Goal: Information Seeking & Learning: Understand process/instructions

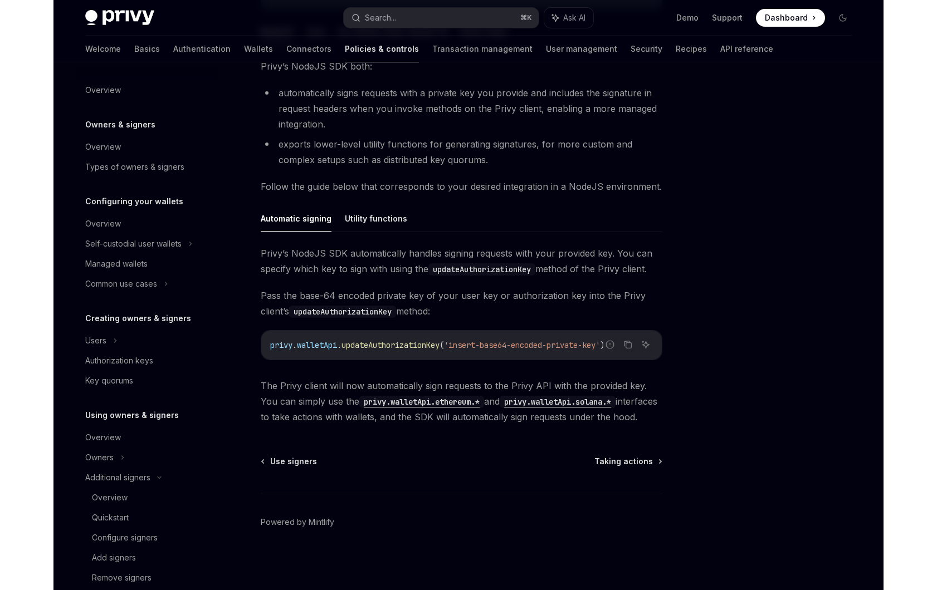
scroll to position [283, 0]
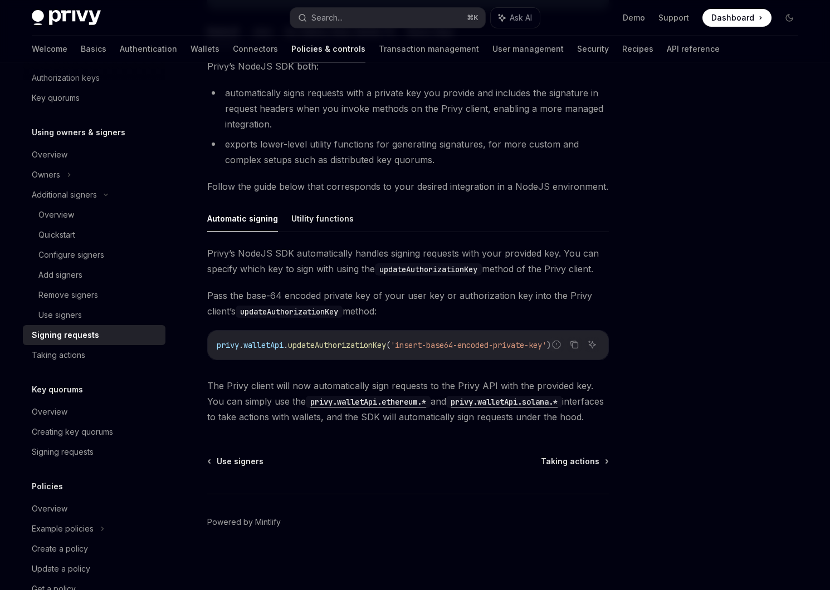
click at [379, 296] on span "Pass the base-64 encoded private key of your user key or authorization key into…" at bounding box center [407, 303] width 401 height 31
click at [718, 351] on div at bounding box center [722, 338] width 169 height 506
click at [701, 351] on div at bounding box center [722, 338] width 169 height 506
click at [726, 109] on div at bounding box center [722, 338] width 169 height 506
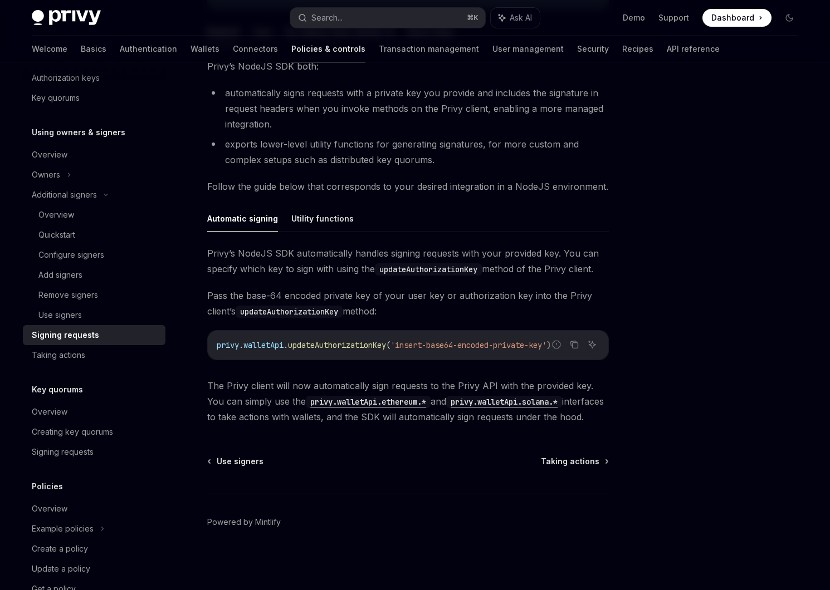
click at [623, 275] on div "Using owners & signers Signing requests OpenAI Open in ChatGPT OpenAI Open in C…" at bounding box center [415, 219] width 784 height 741
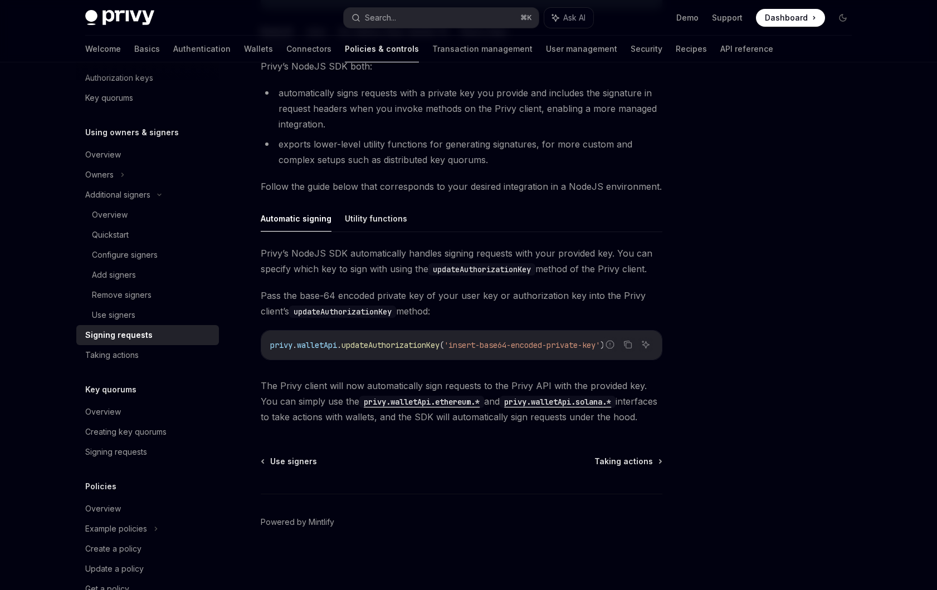
type textarea "*"
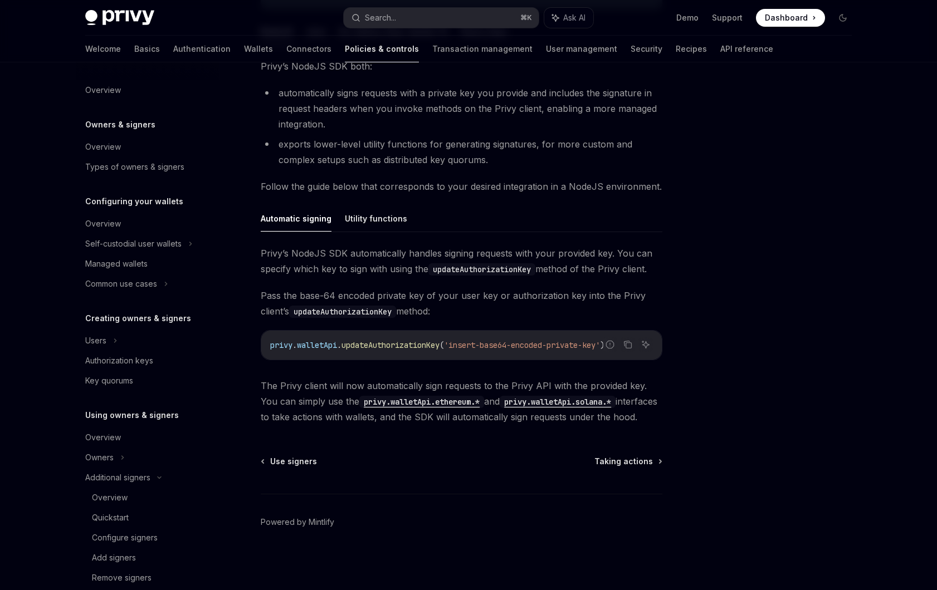
click at [353, 117] on li "automatically signs requests with a private key you provide and includes the si…" at bounding box center [461, 108] width 401 height 47
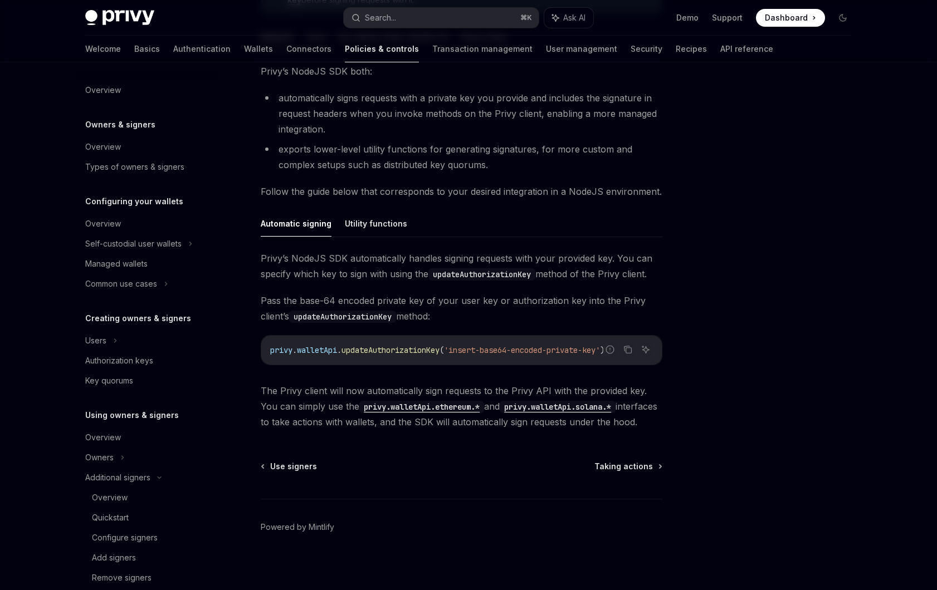
scroll to position [205, 0]
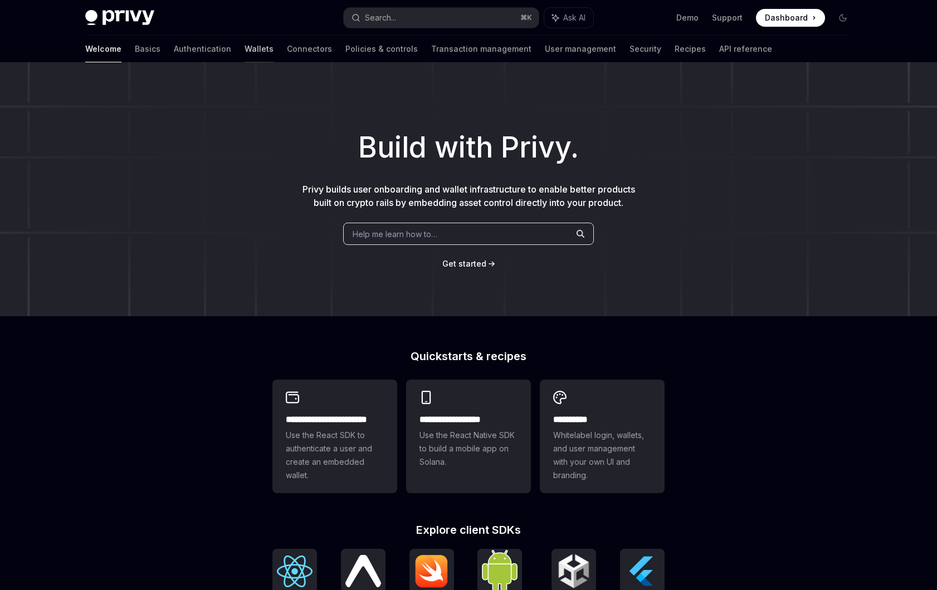
click at [244, 43] on link "Wallets" at bounding box center [258, 49] width 29 height 27
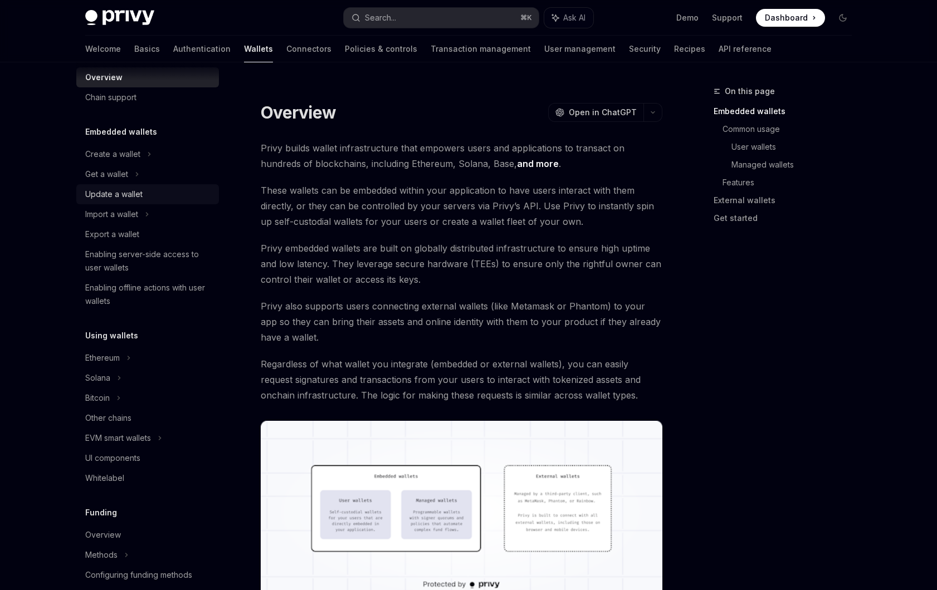
scroll to position [24, 0]
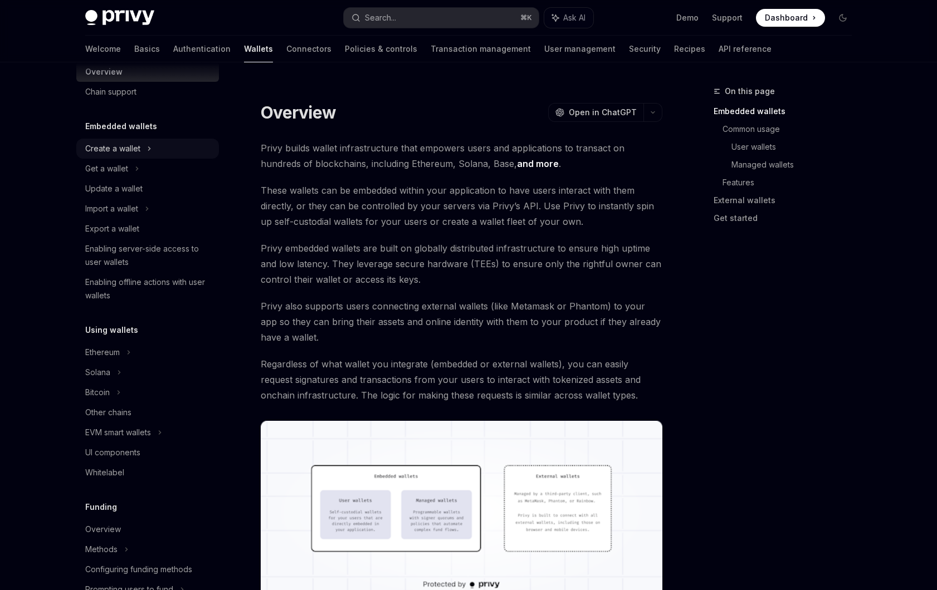
click at [131, 157] on div "Create a wallet" at bounding box center [147, 149] width 143 height 20
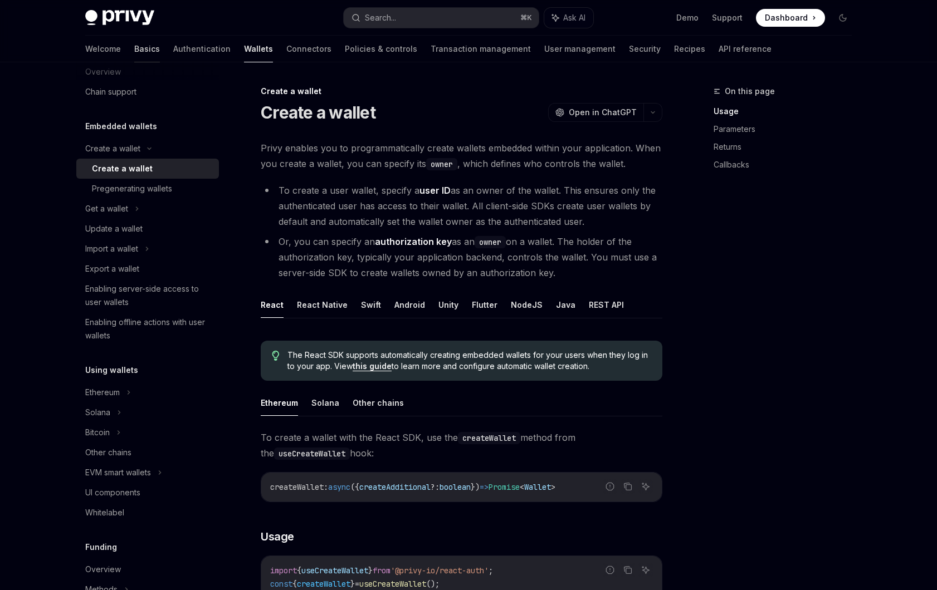
click at [134, 48] on link "Basics" at bounding box center [147, 49] width 26 height 27
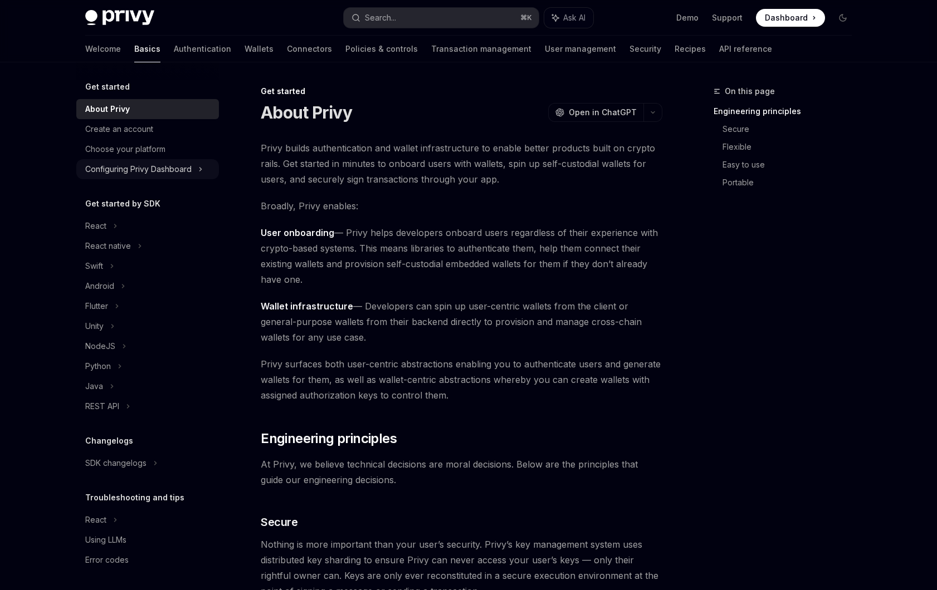
scroll to position [2, 0]
click at [148, 120] on div "Create an account" at bounding box center [119, 126] width 68 height 13
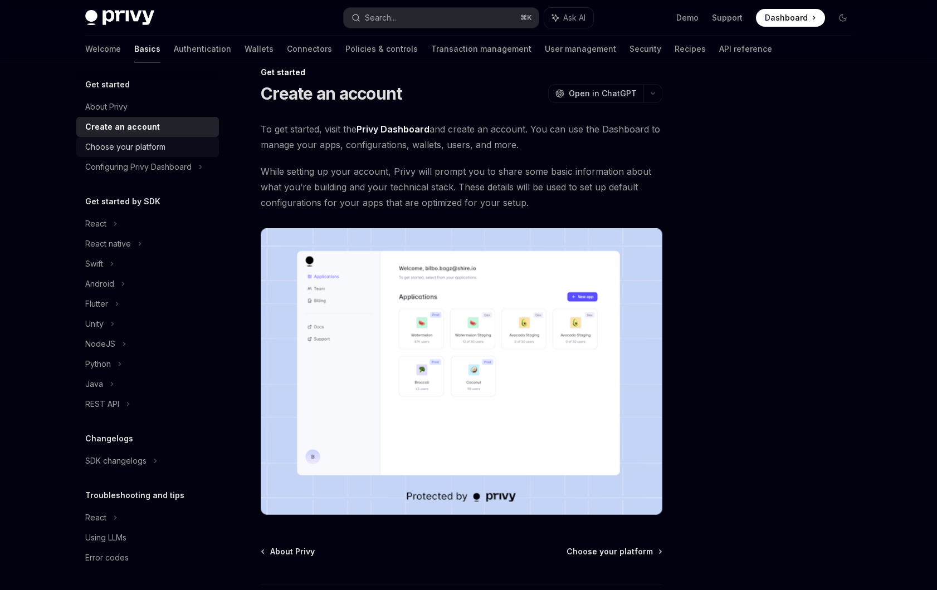
scroll to position [12, 0]
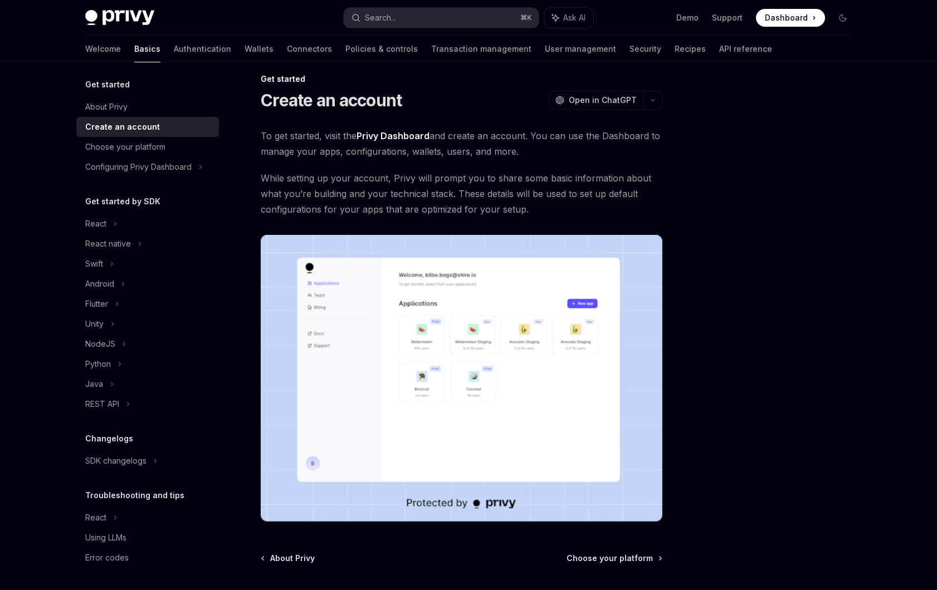
click at [644, 50] on div "Welcome Basics Authentication Wallets Connectors Policies & controls Transactio…" at bounding box center [428, 49] width 687 height 27
click at [674, 50] on link "Recipes" at bounding box center [689, 49] width 31 height 27
type textarea "*"
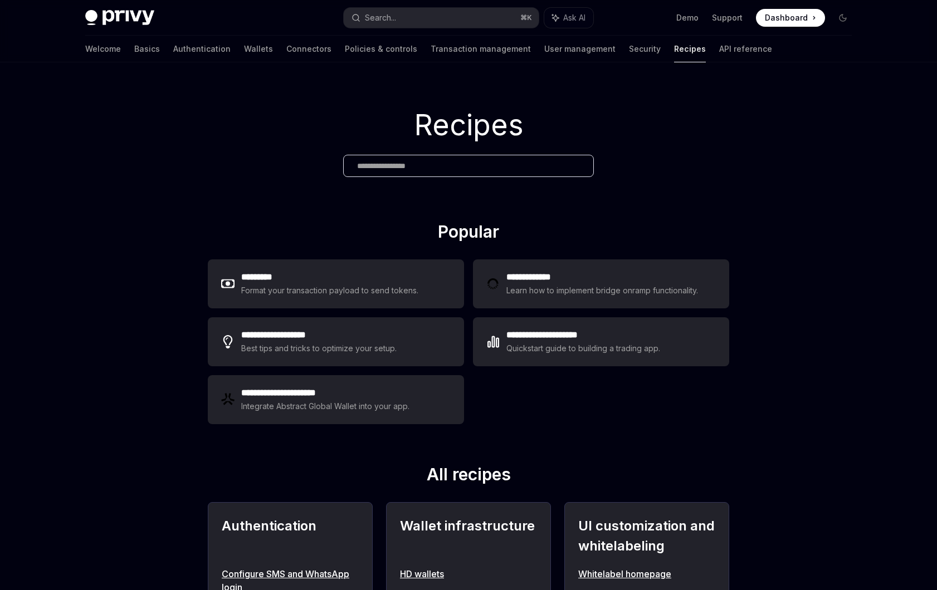
click at [486, 162] on input "text" at bounding box center [468, 166] width 223 height 12
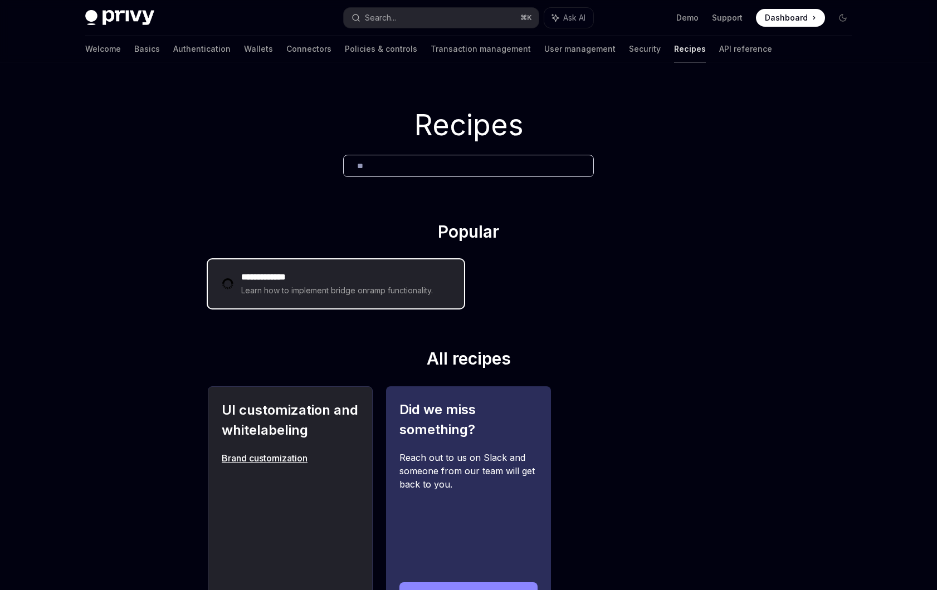
type input "**"
click at [310, 301] on div "**********" at bounding box center [336, 283] width 256 height 49
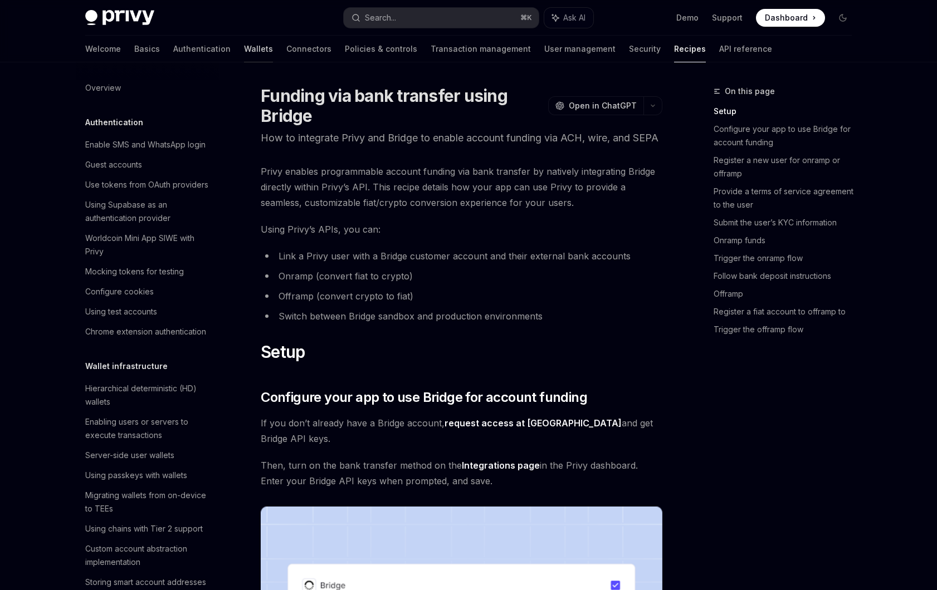
click at [244, 52] on link "Wallets" at bounding box center [258, 49] width 29 height 27
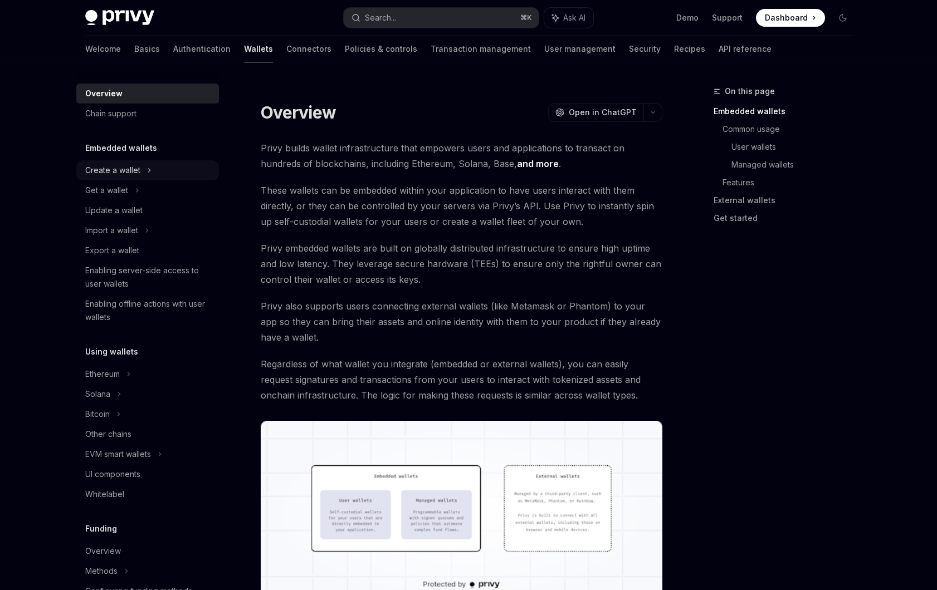
click at [167, 175] on div "Create a wallet" at bounding box center [147, 170] width 143 height 20
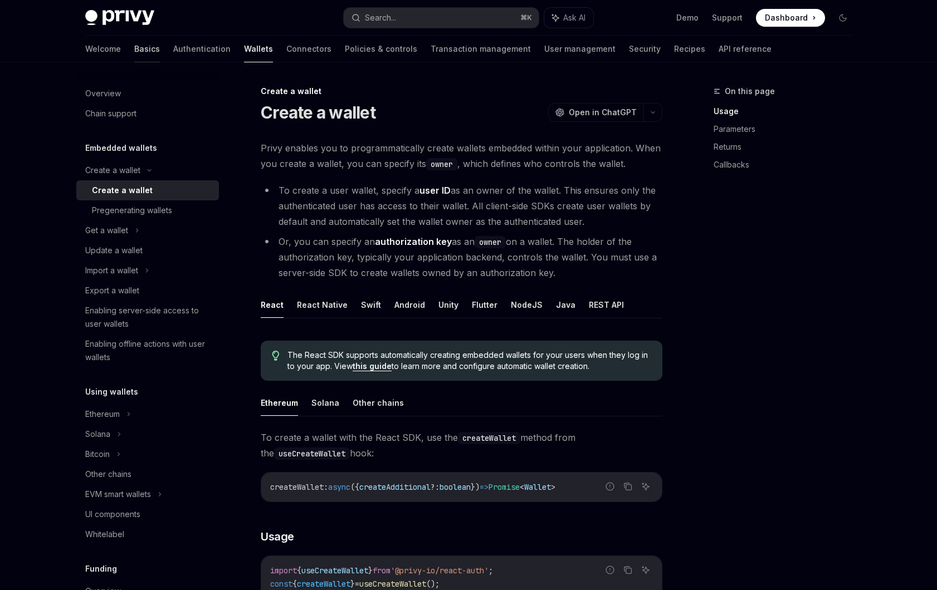
click at [134, 47] on link "Basics" at bounding box center [147, 49] width 26 height 27
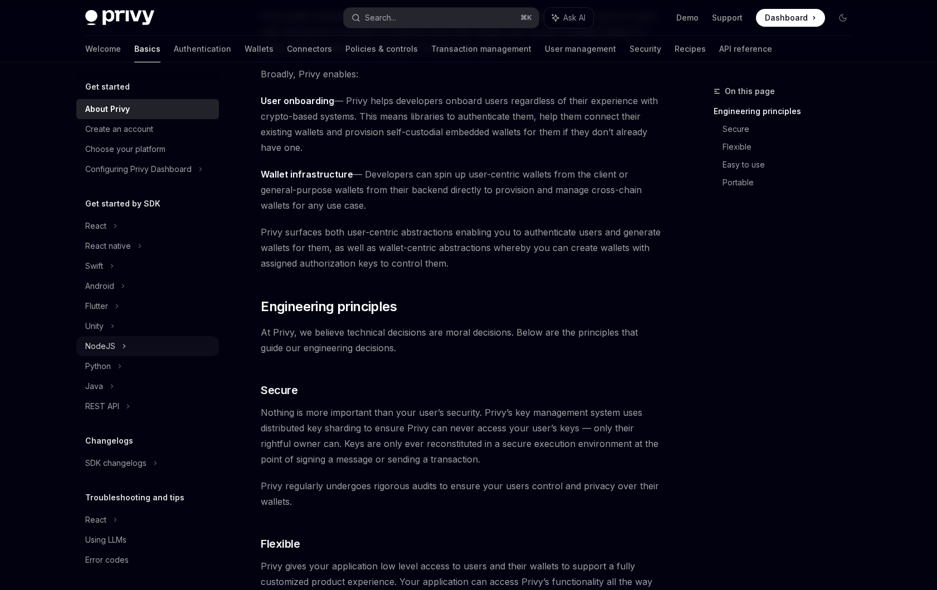
click at [145, 339] on div "NodeJS" at bounding box center [147, 346] width 143 height 20
type textarea "*"
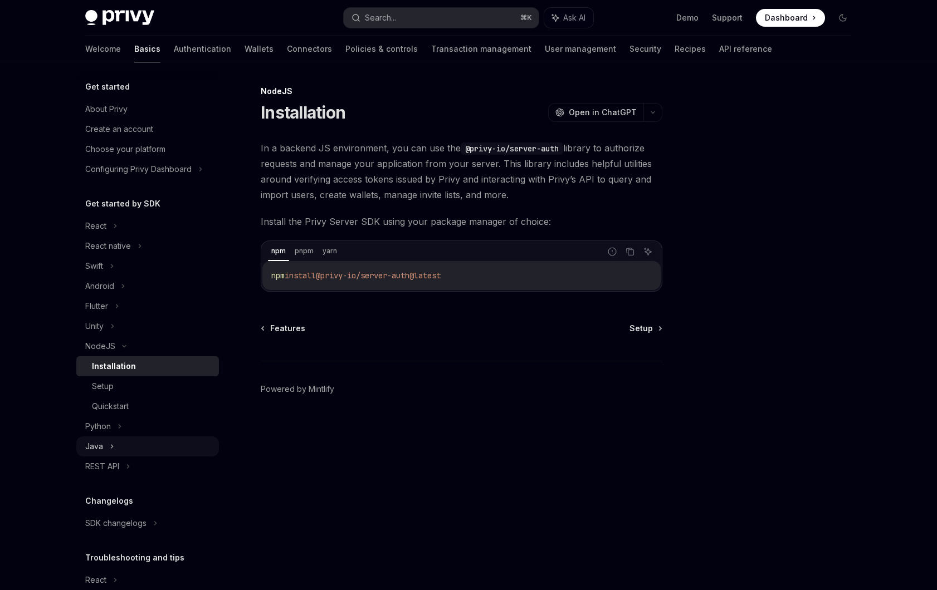
scroll to position [62, 0]
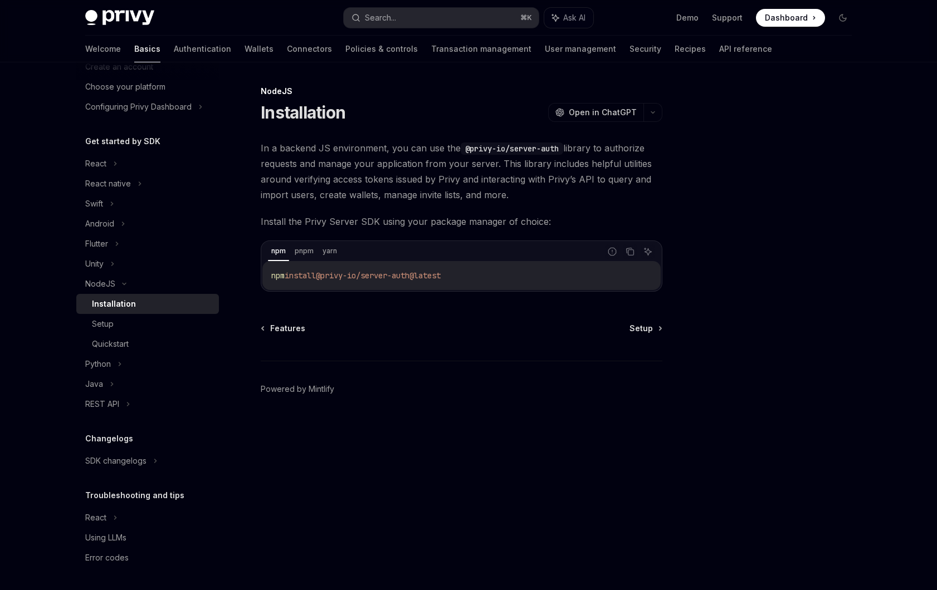
click at [717, 424] on div at bounding box center [775, 338] width 169 height 506
drag, startPoint x: 432, startPoint y: 105, endPoint x: 431, endPoint y: 84, distance: 20.6
click at [432, 99] on div "NodeJS Installation OpenAI Open in ChatGPT" at bounding box center [461, 104] width 401 height 37
click at [424, 11] on button "Search... ⌘ K" at bounding box center [441, 18] width 195 height 20
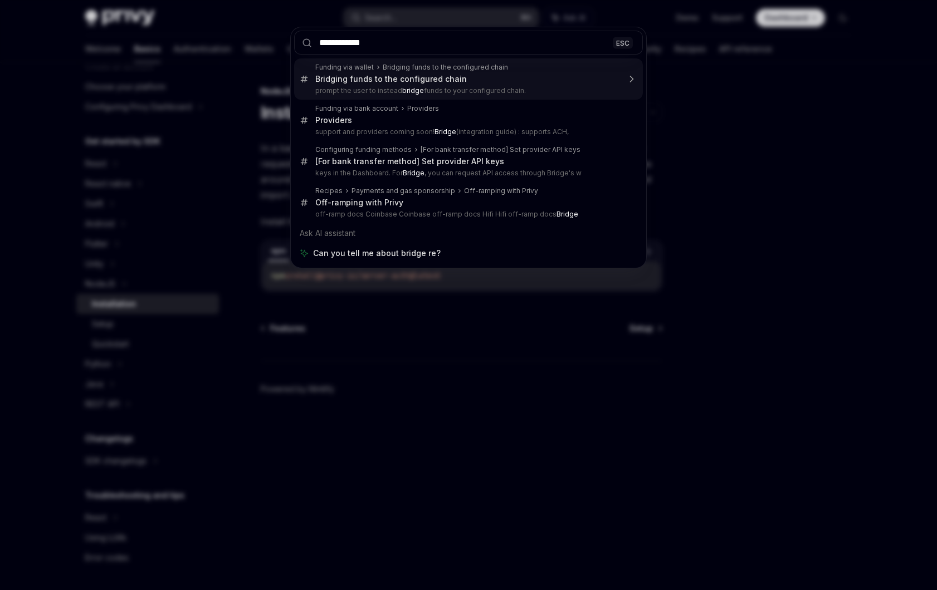
type input "**********"
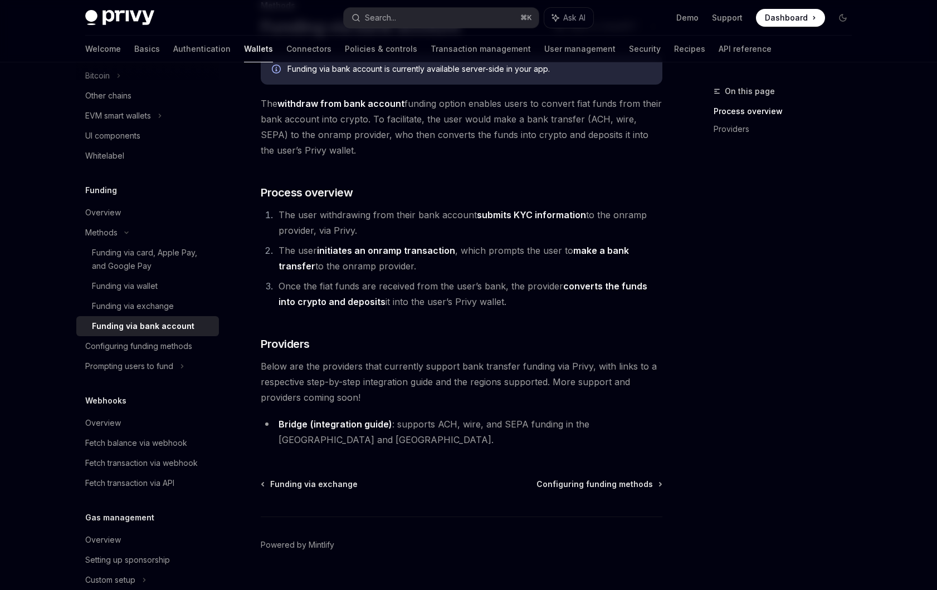
scroll to position [84, 0]
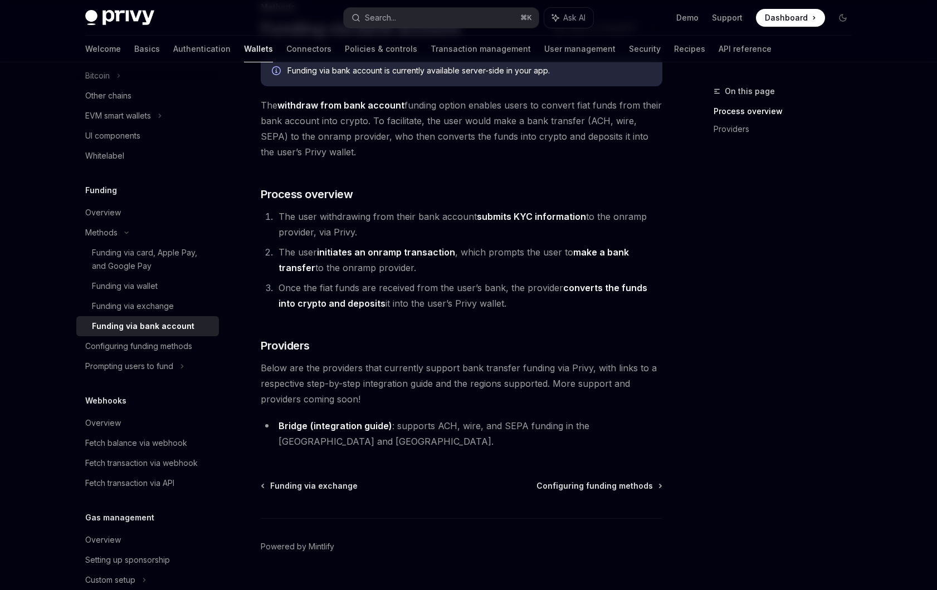
click at [349, 430] on link "(integration guide)" at bounding box center [351, 426] width 82 height 12
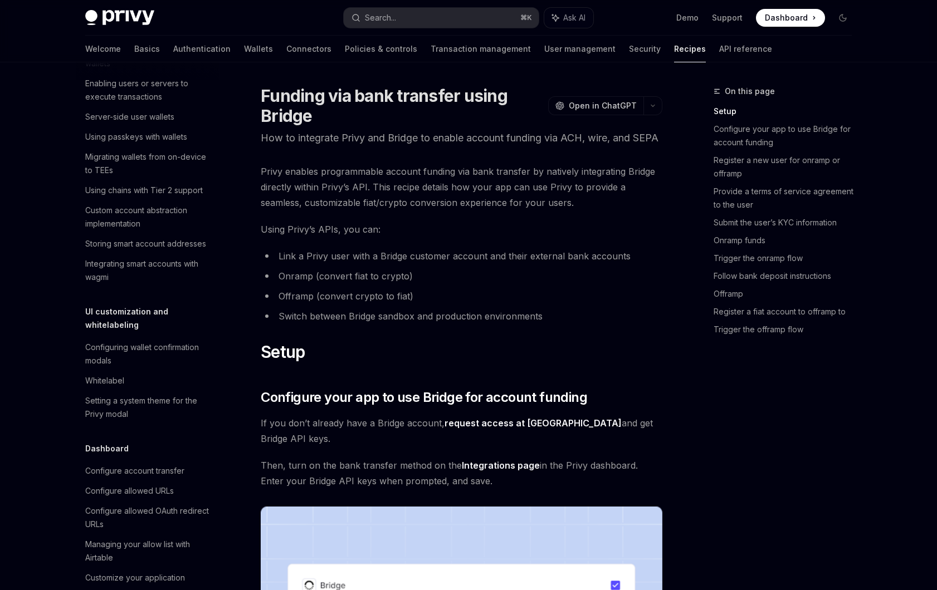
click at [699, 184] on div "On this page Setup Configure your app to use Bridge for account funding Registe…" at bounding box center [775, 216] width 169 height 263
type textarea "*"
